Goal: Task Accomplishment & Management: Use online tool/utility

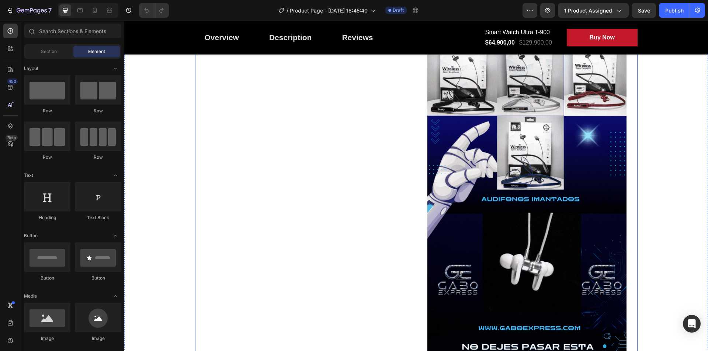
scroll to position [1437, 0]
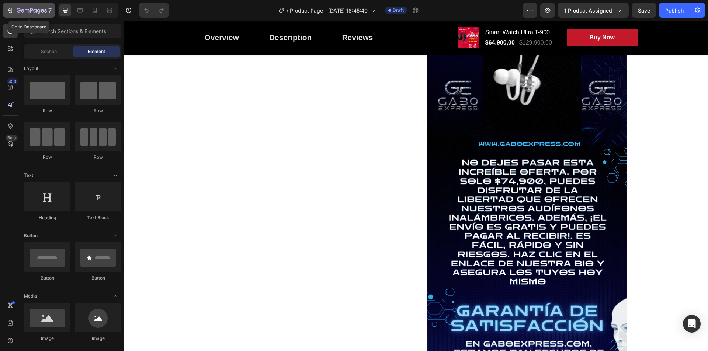
click at [8, 14] on div "7" at bounding box center [28, 10] width 45 height 9
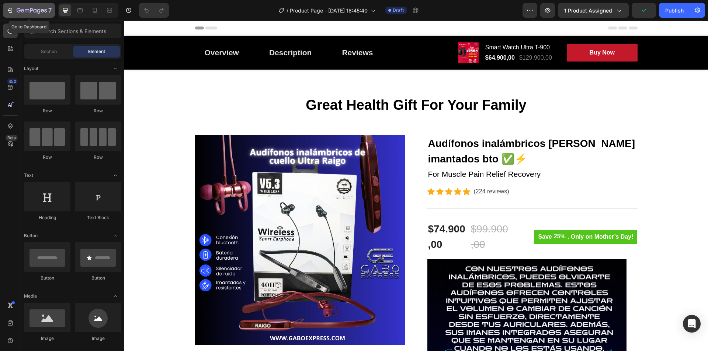
click at [13, 13] on icon "button" at bounding box center [9, 10] width 7 height 7
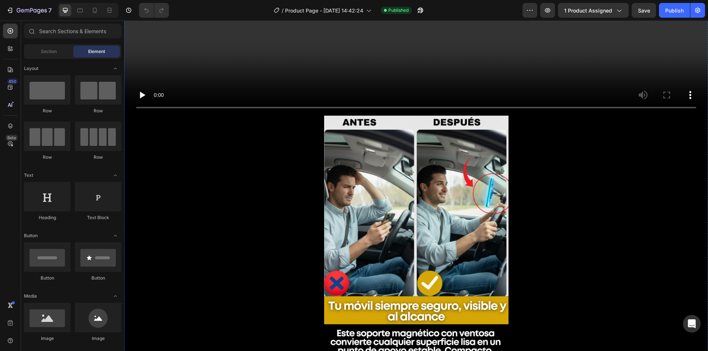
scroll to position [295, 0]
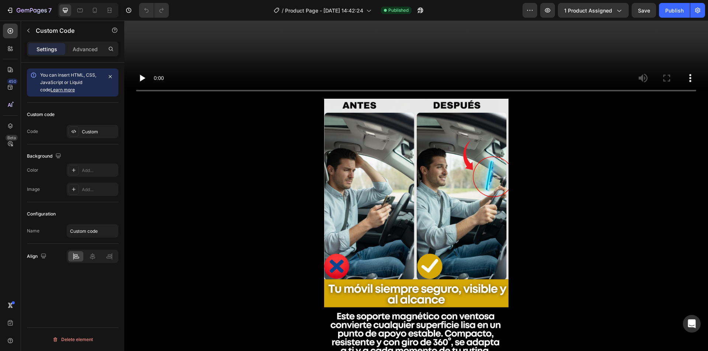
click at [94, 134] on div "Custom" at bounding box center [99, 132] width 35 height 7
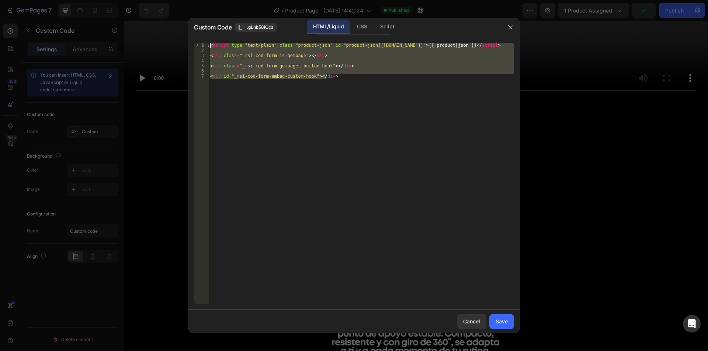
drag, startPoint x: 360, startPoint y: 91, endPoint x: 194, endPoint y: 45, distance: 172.5
click at [187, 44] on div "Custom Code .gLnb58iQcz HTML/Liquid CSS Script <div id="_rsi-cod-form-embed-cus…" at bounding box center [354, 175] width 708 height 351
type textarea "<script type="text/plain" class="product-json" id="product-json{{product.id}}">…"
click at [505, 25] on button "button" at bounding box center [510, 27] width 12 height 12
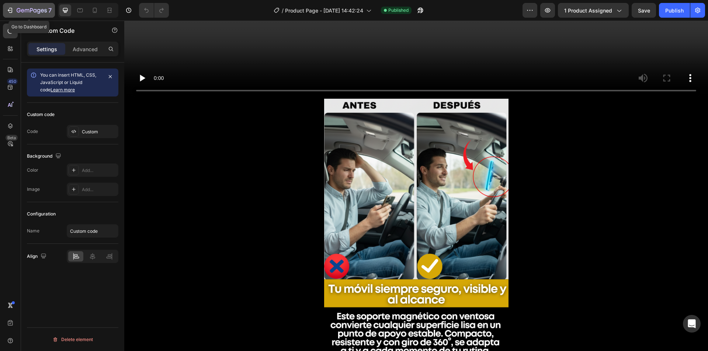
click at [5, 4] on button "7" at bounding box center [29, 10] width 52 height 15
